Goal: Information Seeking & Learning: Learn about a topic

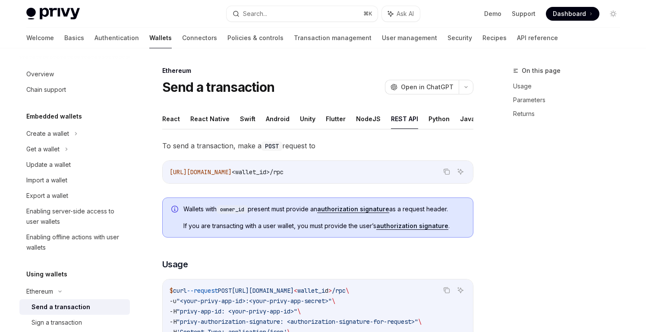
type textarea "*"
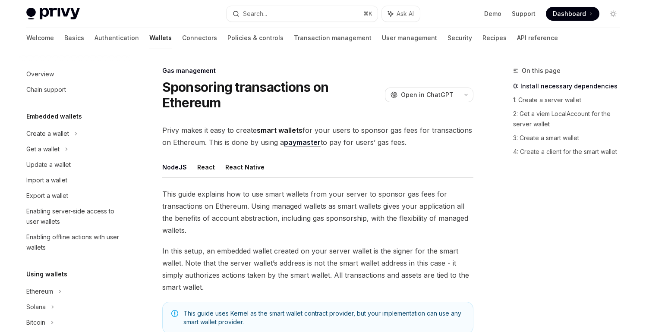
scroll to position [82, 0]
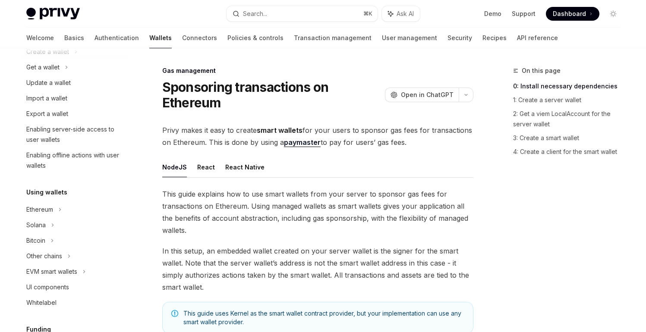
type textarea "*"
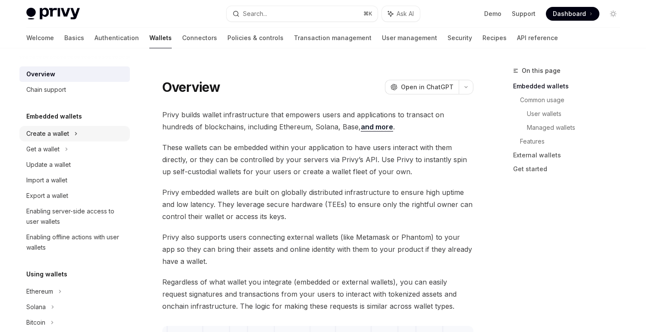
scroll to position [39, 0]
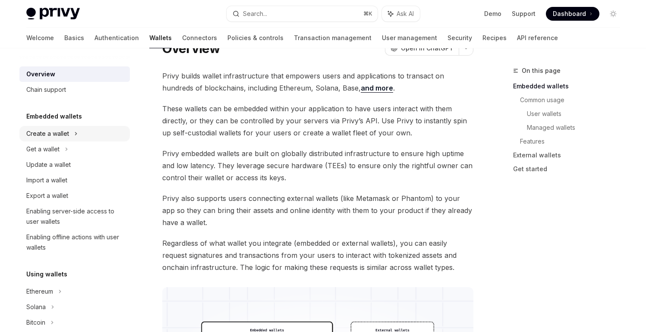
click at [72, 138] on div "Create a wallet" at bounding box center [74, 134] width 110 height 16
type textarea "*"
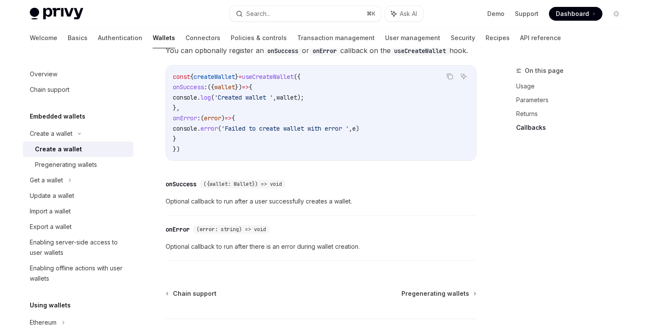
scroll to position [629, 0]
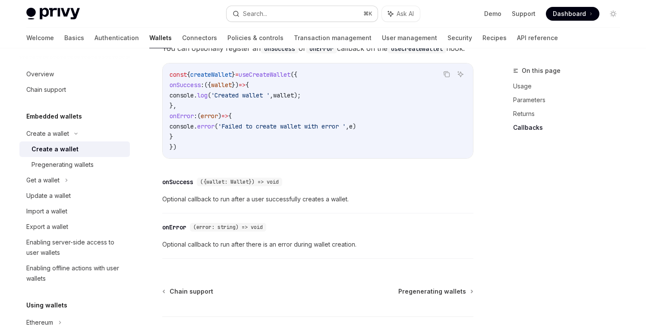
click at [297, 18] on button "Search... ⌘ K" at bounding box center [301, 14] width 151 height 16
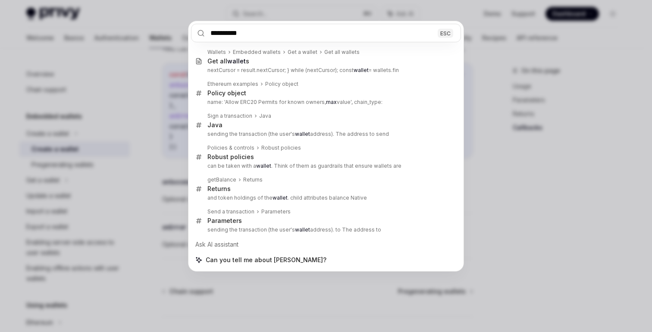
type input "**********"
click at [508, 145] on div "**********" at bounding box center [326, 166] width 652 height 332
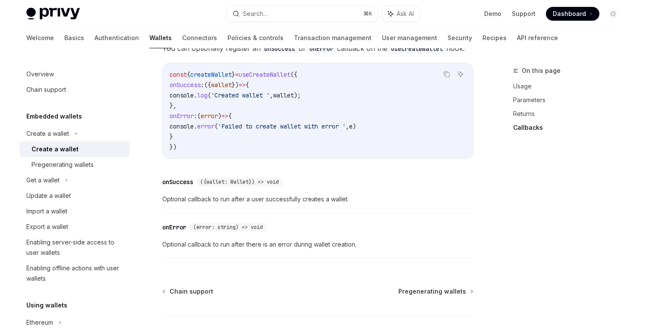
type textarea "*"
